Goal: Task Accomplishment & Management: Use online tool/utility

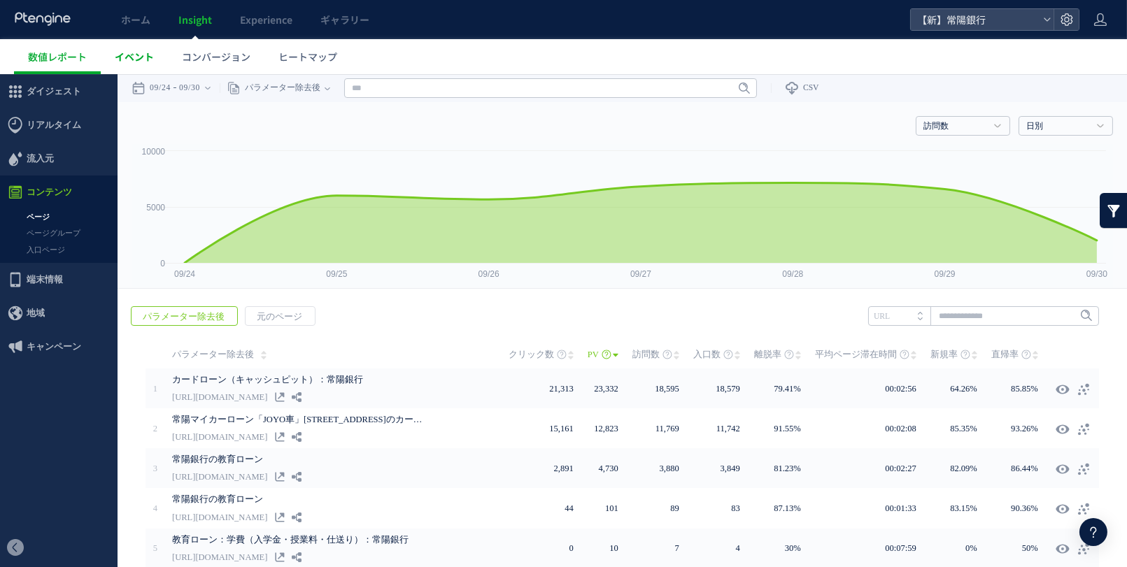
click at [133, 56] on span "イベント" at bounding box center [134, 57] width 39 height 14
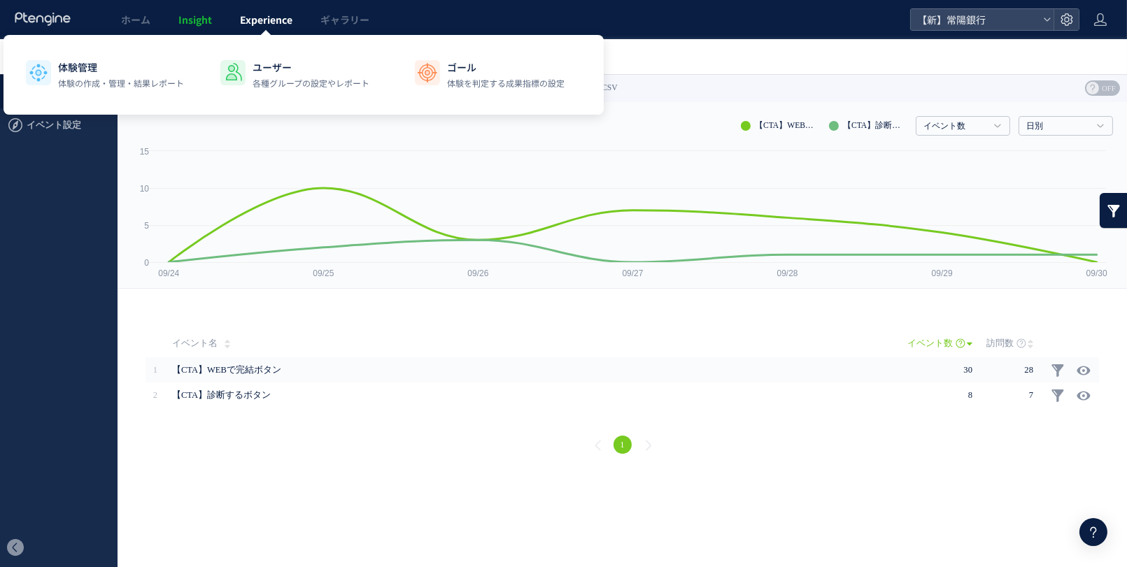
click at [253, 29] on link "Experience" at bounding box center [266, 19] width 80 height 39
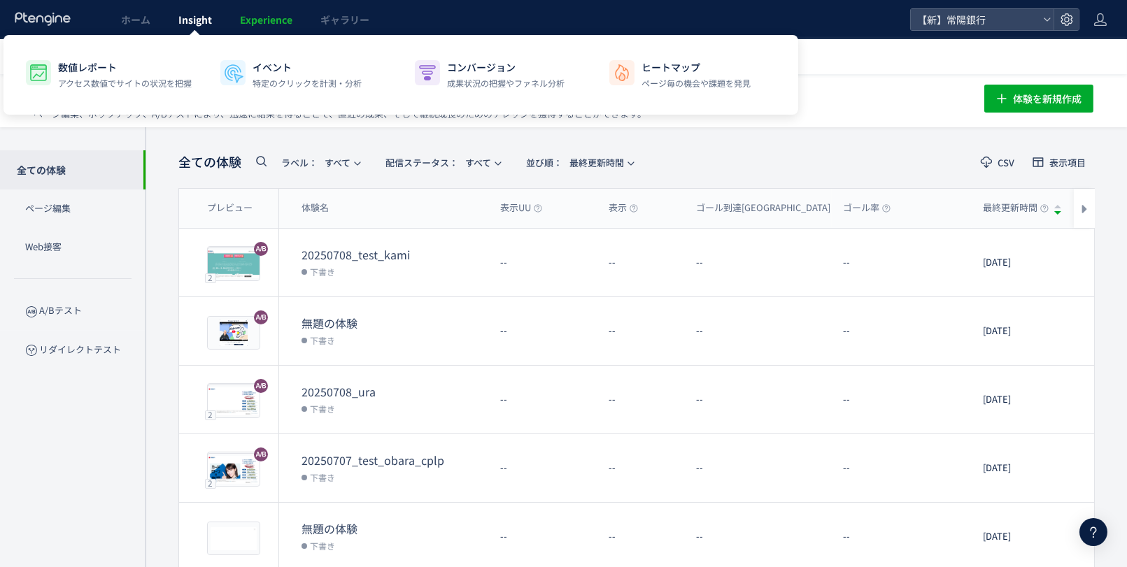
click at [200, 26] on span "Insight" at bounding box center [195, 20] width 34 height 14
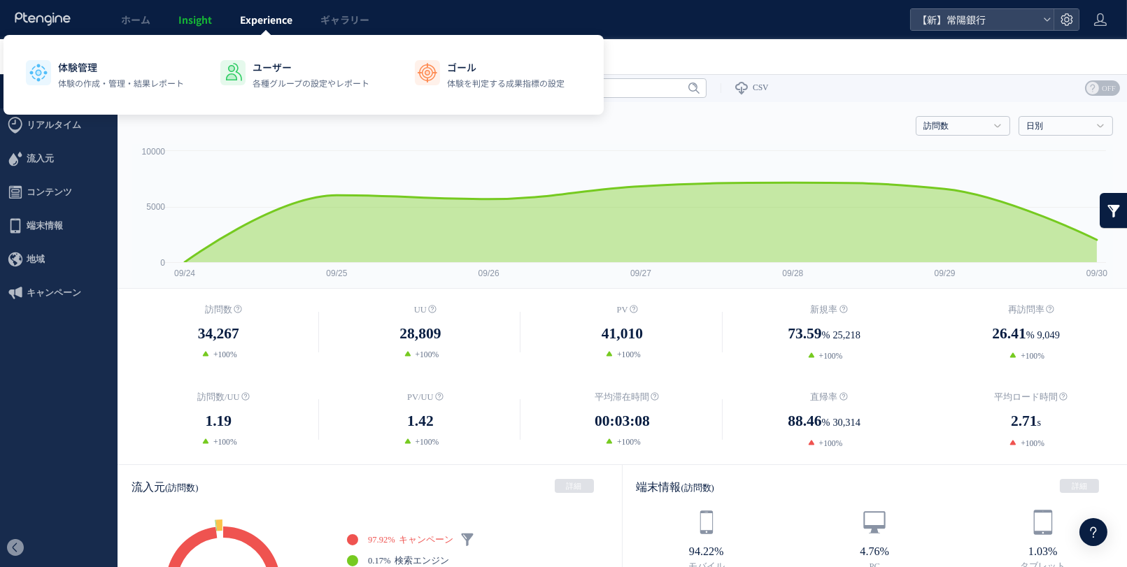
click at [282, 23] on span "Experience" at bounding box center [266, 20] width 52 height 14
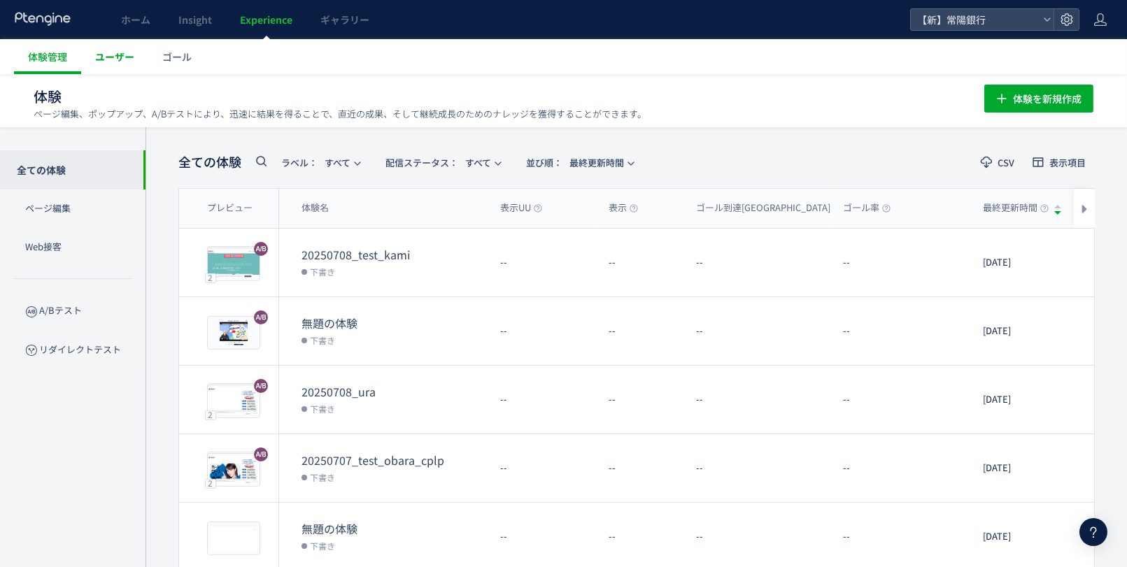
click at [126, 60] on span "ユーザー" at bounding box center [114, 57] width 39 height 14
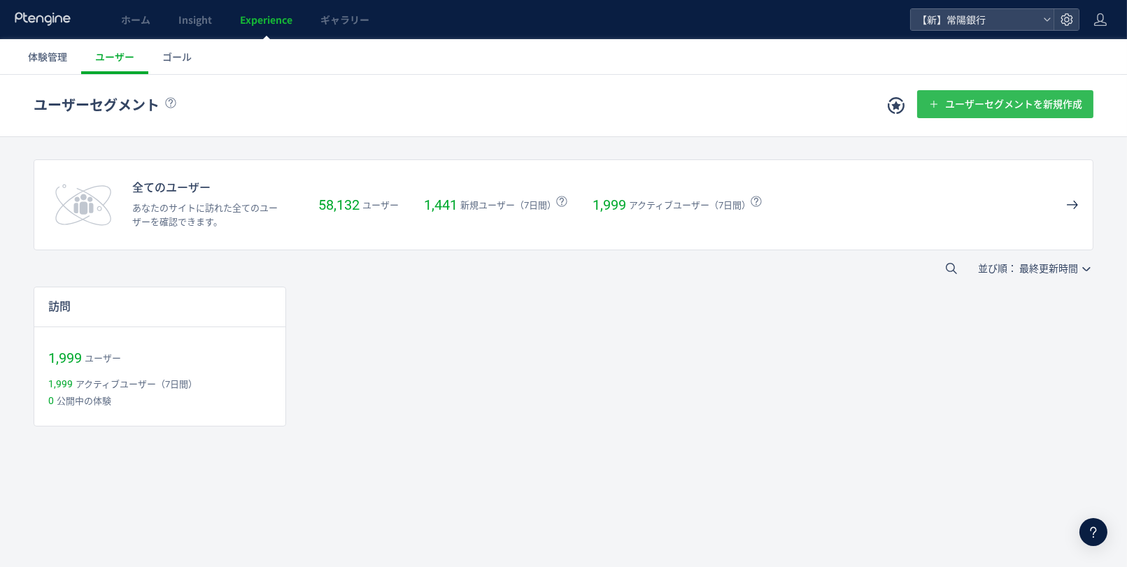
click at [984, 91] on span "ユーザーセグメントを新規作成" at bounding box center [1013, 104] width 137 height 28
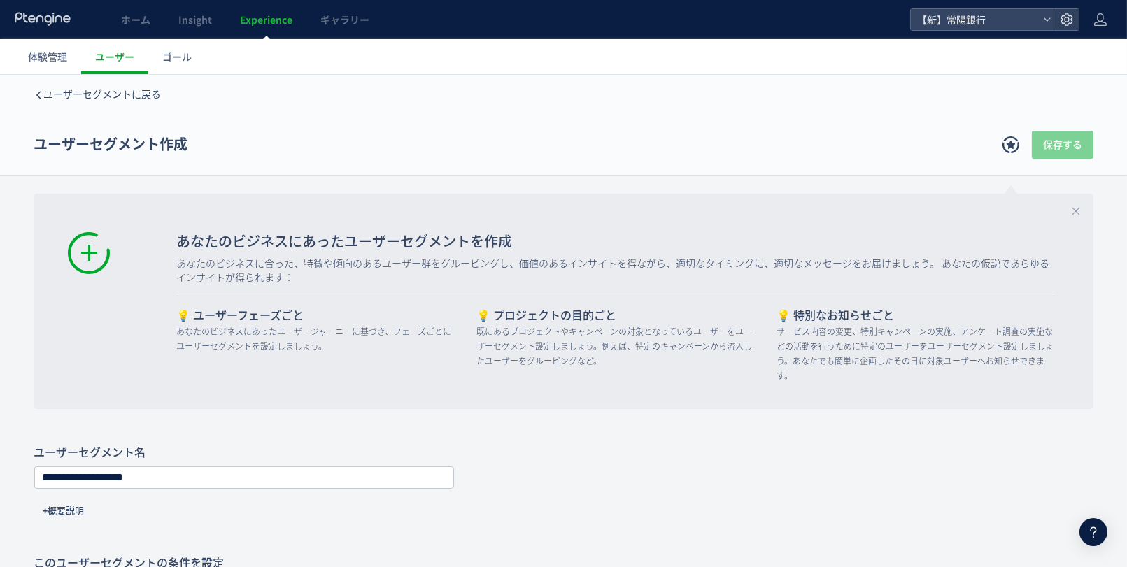
scroll to position [308, 0]
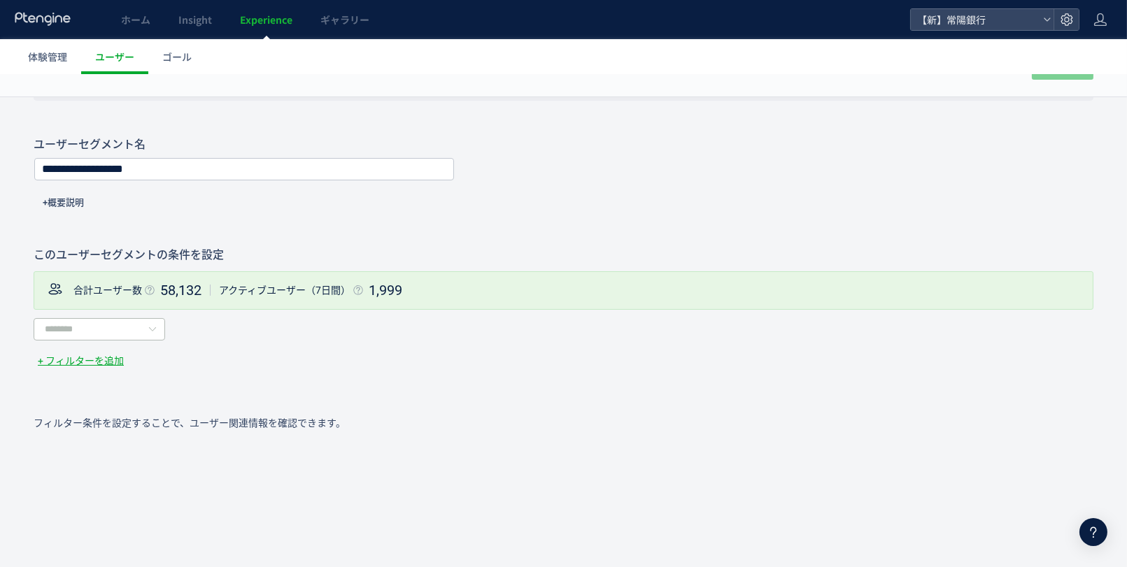
click at [152, 335] on icon at bounding box center [152, 329] width 17 height 22
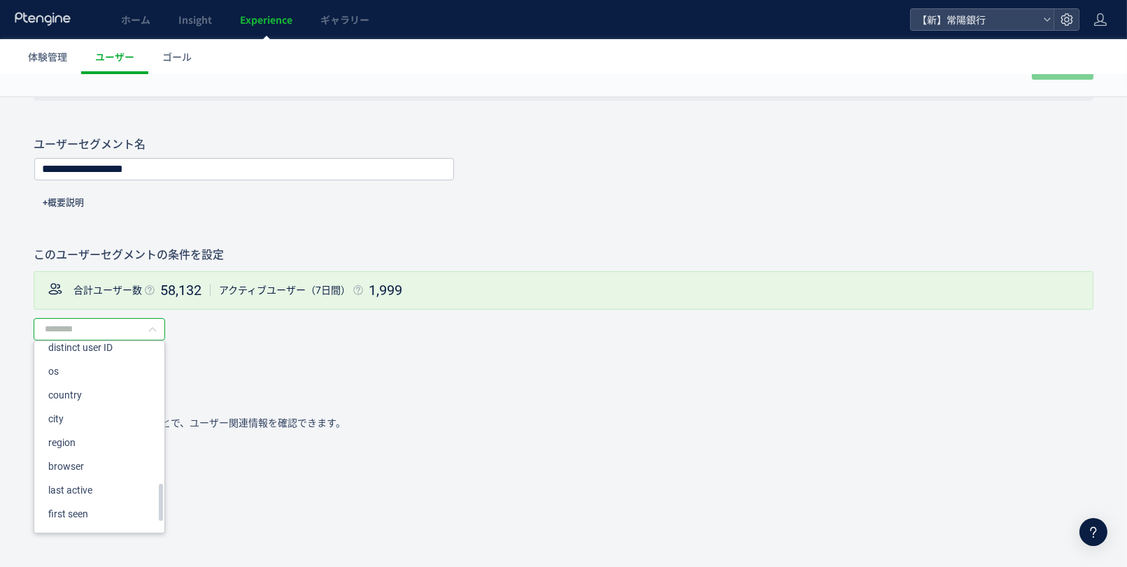
scroll to position [793, 0]
click at [221, 233] on div "**********" at bounding box center [564, 253] width 1060 height 232
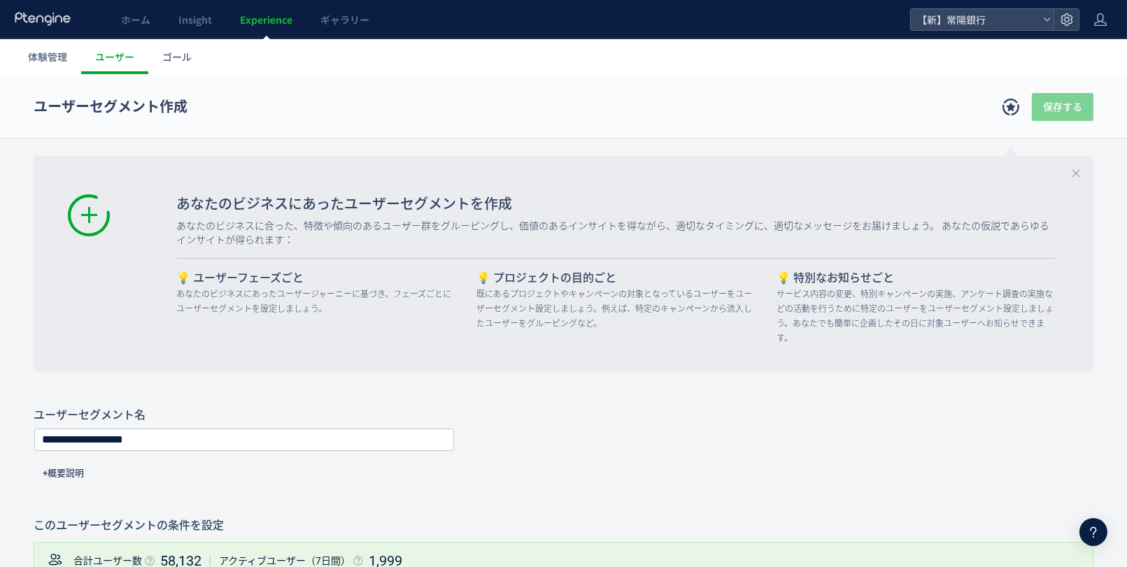
scroll to position [0, 0]
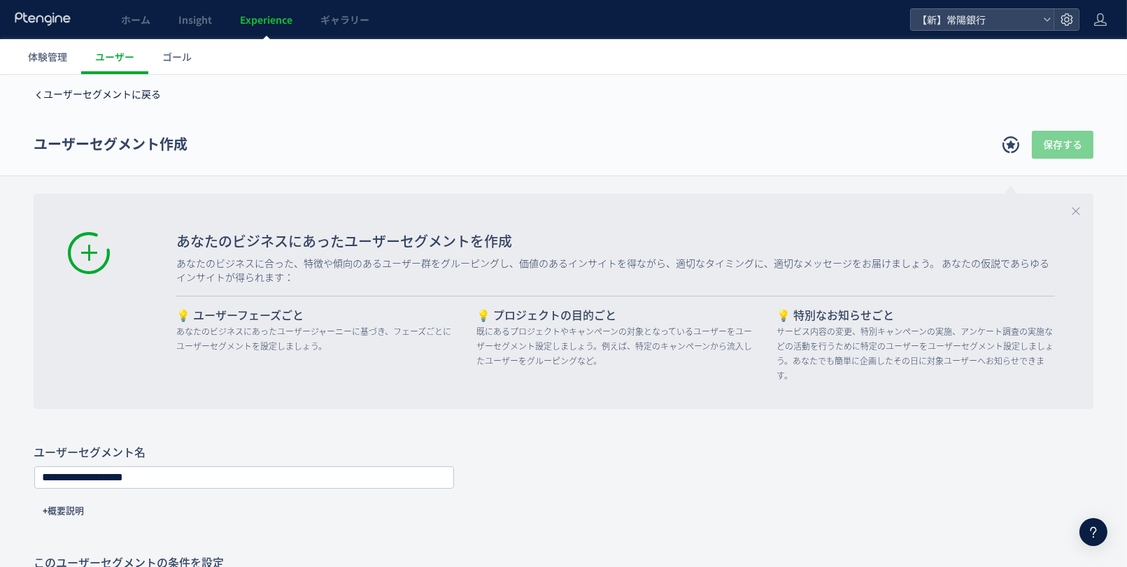
click at [129, 92] on span "ユーザーセグメントに戻る" at bounding box center [102, 94] width 118 height 11
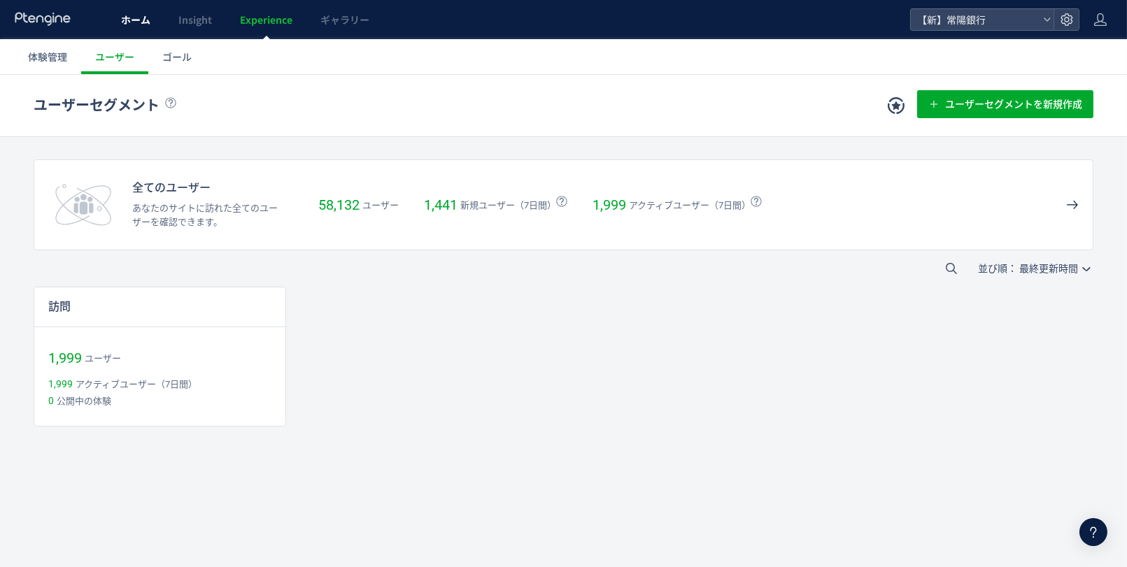
click at [144, 18] on span "ホーム" at bounding box center [135, 20] width 29 height 14
